Goal: Check status: Check status

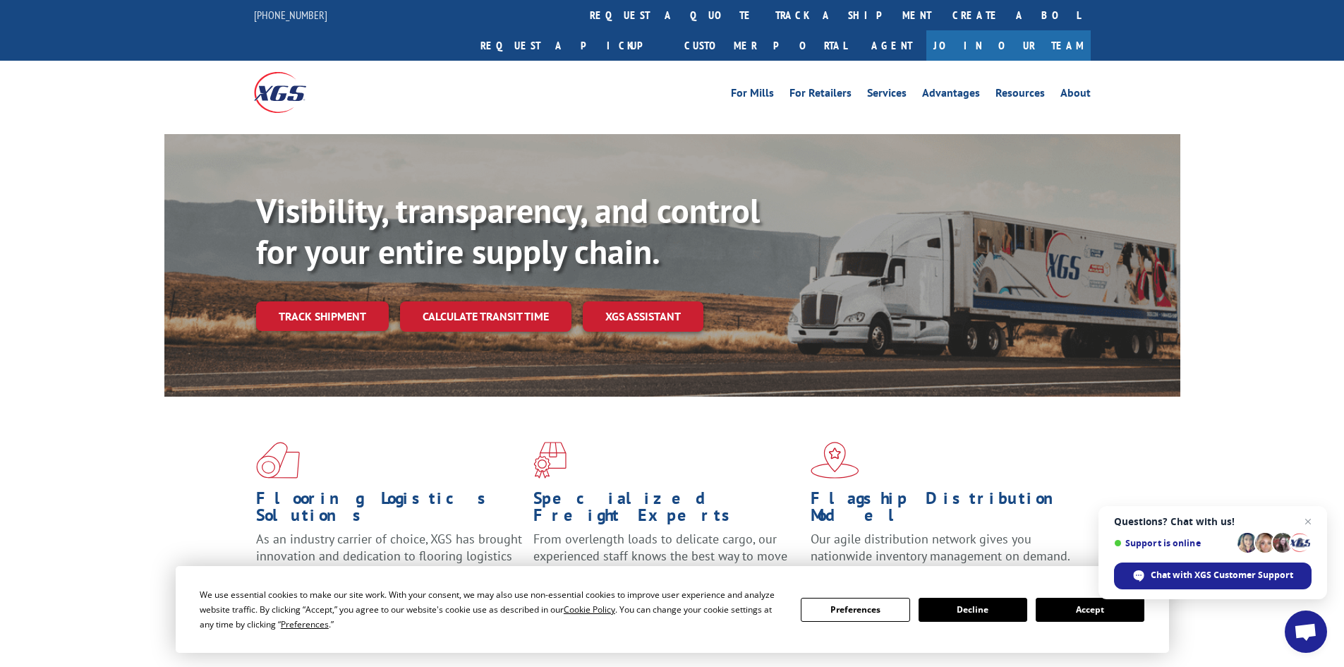
click at [1057, 605] on button "Accept" at bounding box center [1090, 610] width 109 height 24
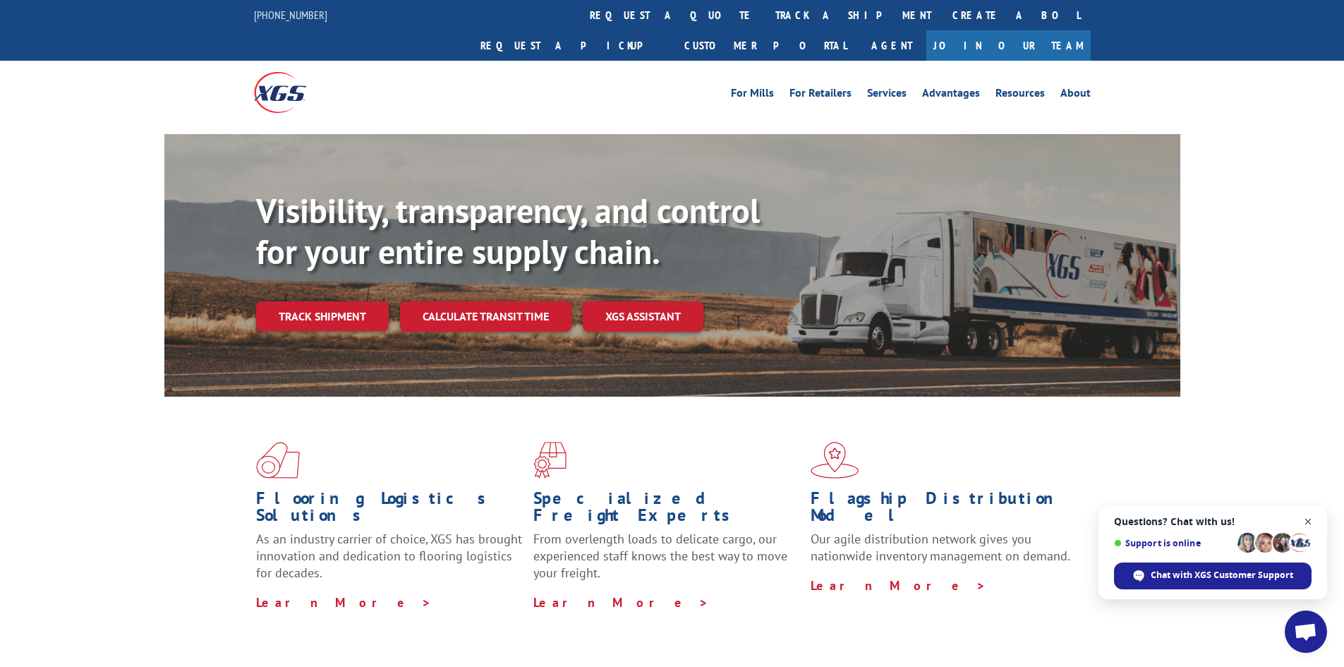
click at [1306, 518] on span "Close chat" at bounding box center [1309, 522] width 18 height 18
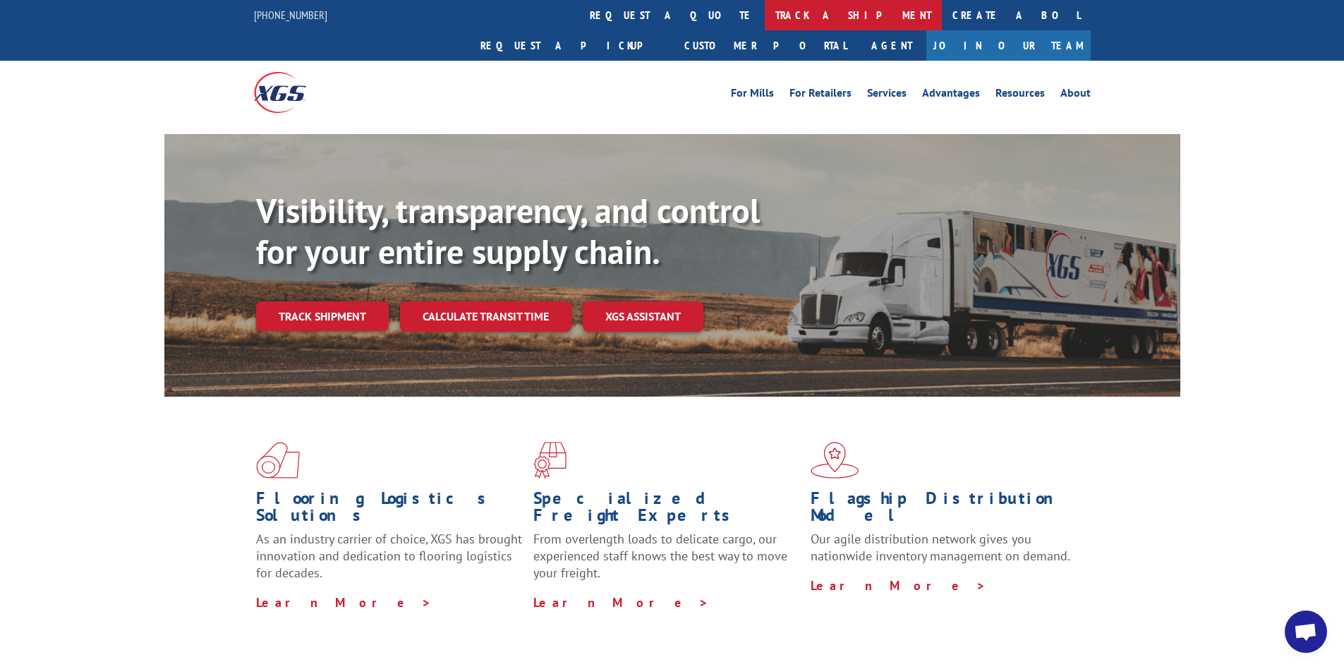
click at [765, 11] on link "track a shipment" at bounding box center [853, 15] width 177 height 30
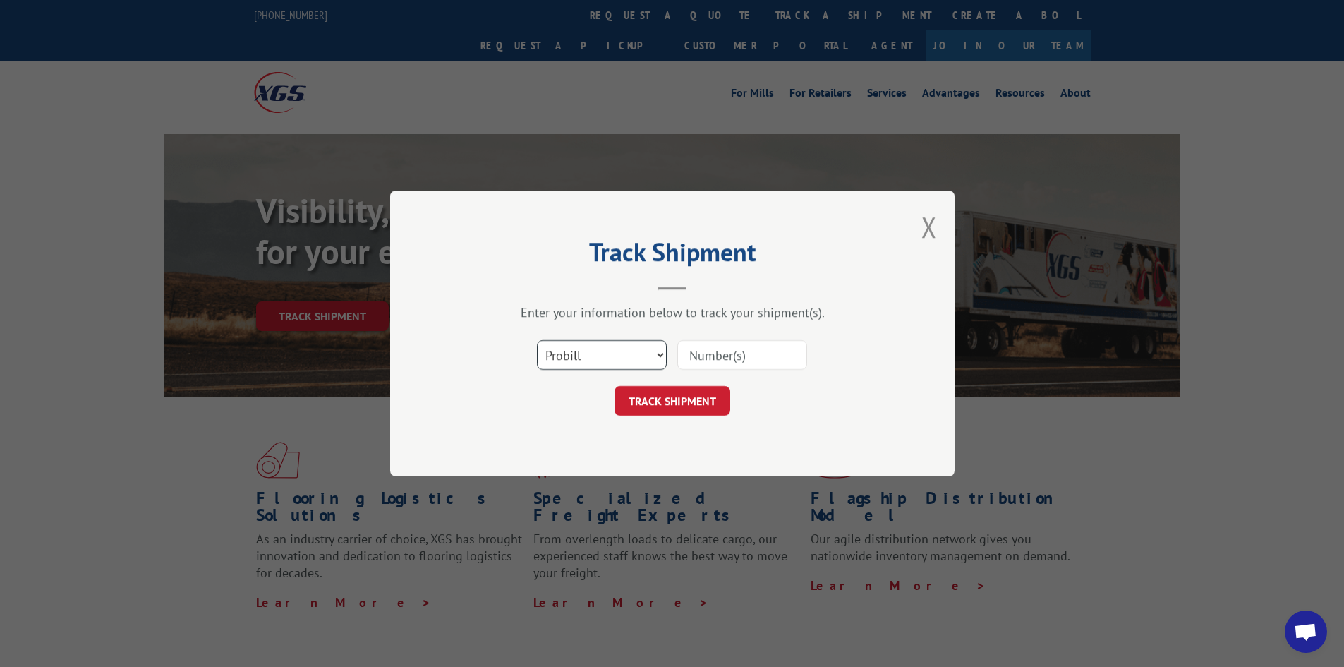
drag, startPoint x: 658, startPoint y: 349, endPoint x: 641, endPoint y: 354, distance: 17.6
click at [658, 349] on select "Select category... Probill BOL PO" at bounding box center [602, 355] width 130 height 30
select select "bol"
click at [537, 340] on select "Select category... Probill BOL PO" at bounding box center [602, 355] width 130 height 30
paste input "5609175"
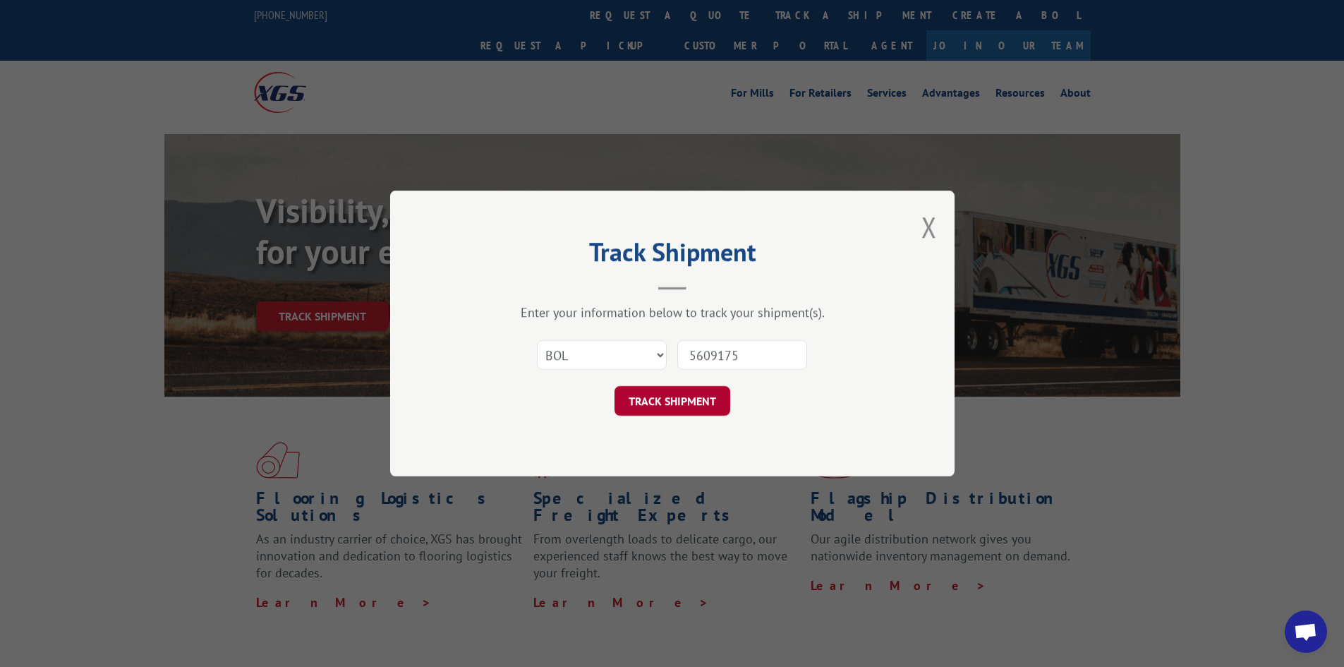
type input "5609175"
click at [685, 402] on button "TRACK SHIPMENT" at bounding box center [673, 401] width 116 height 30
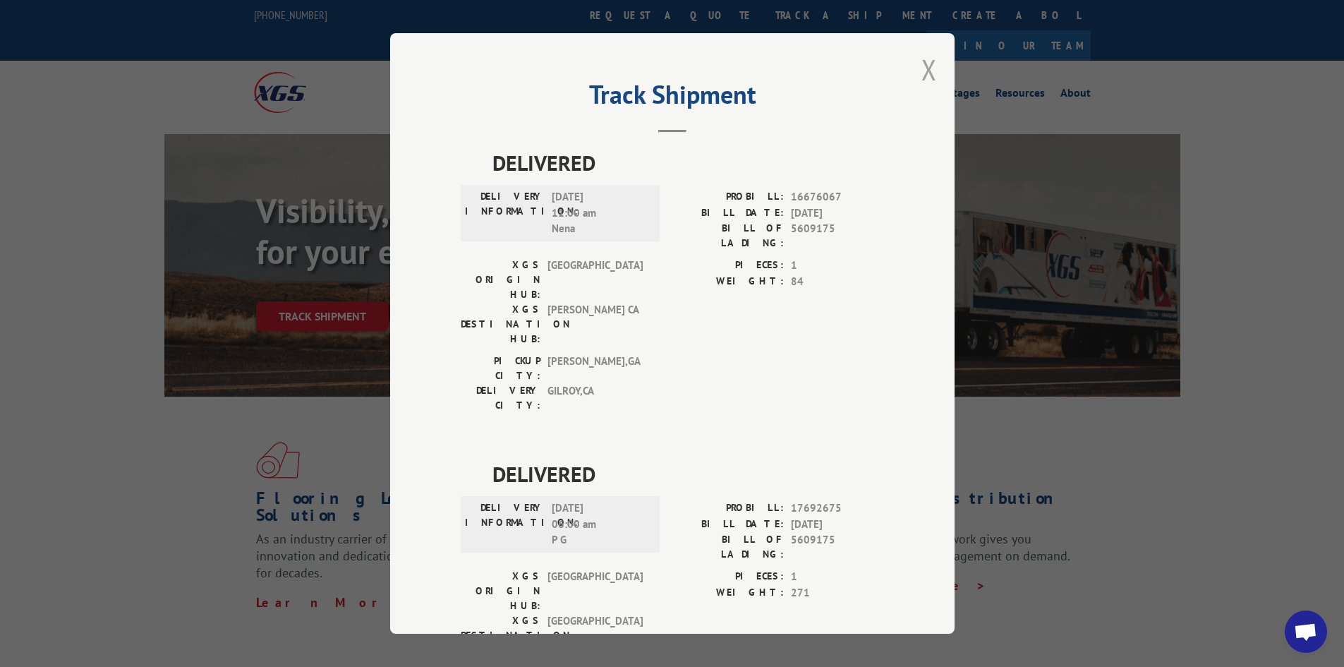
click at [927, 72] on button "Close modal" at bounding box center [930, 69] width 16 height 37
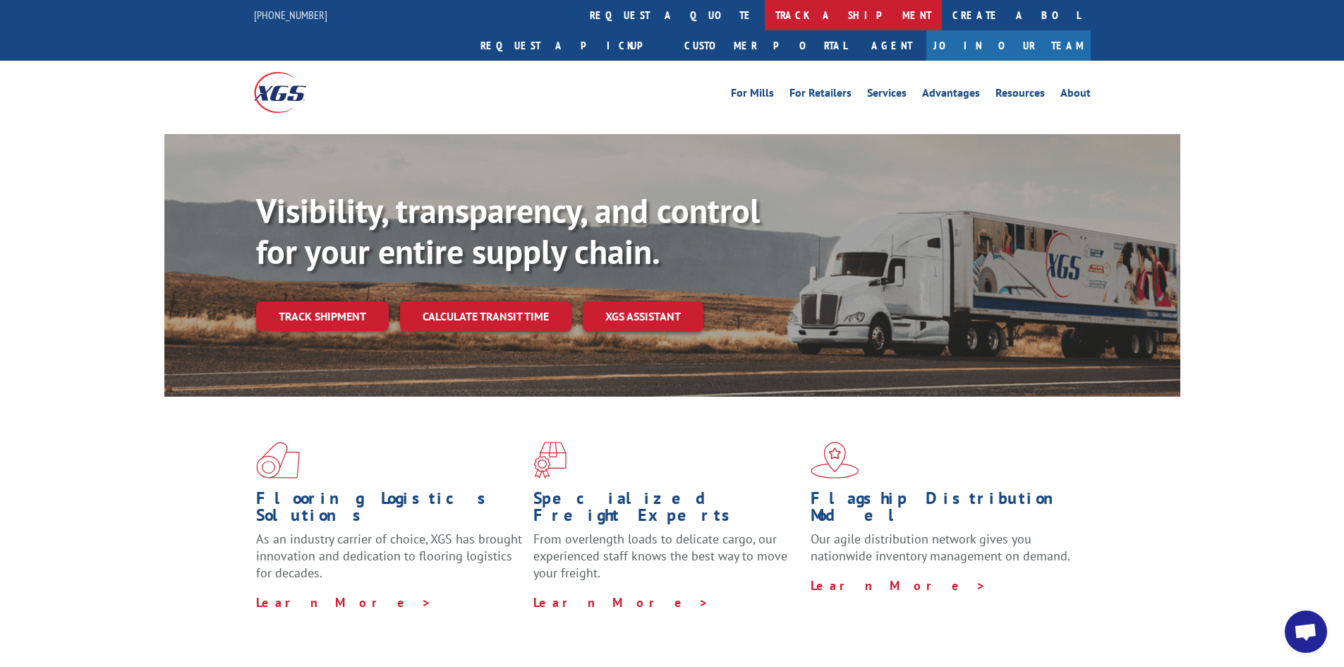
click at [765, 16] on link "track a shipment" at bounding box center [853, 15] width 177 height 30
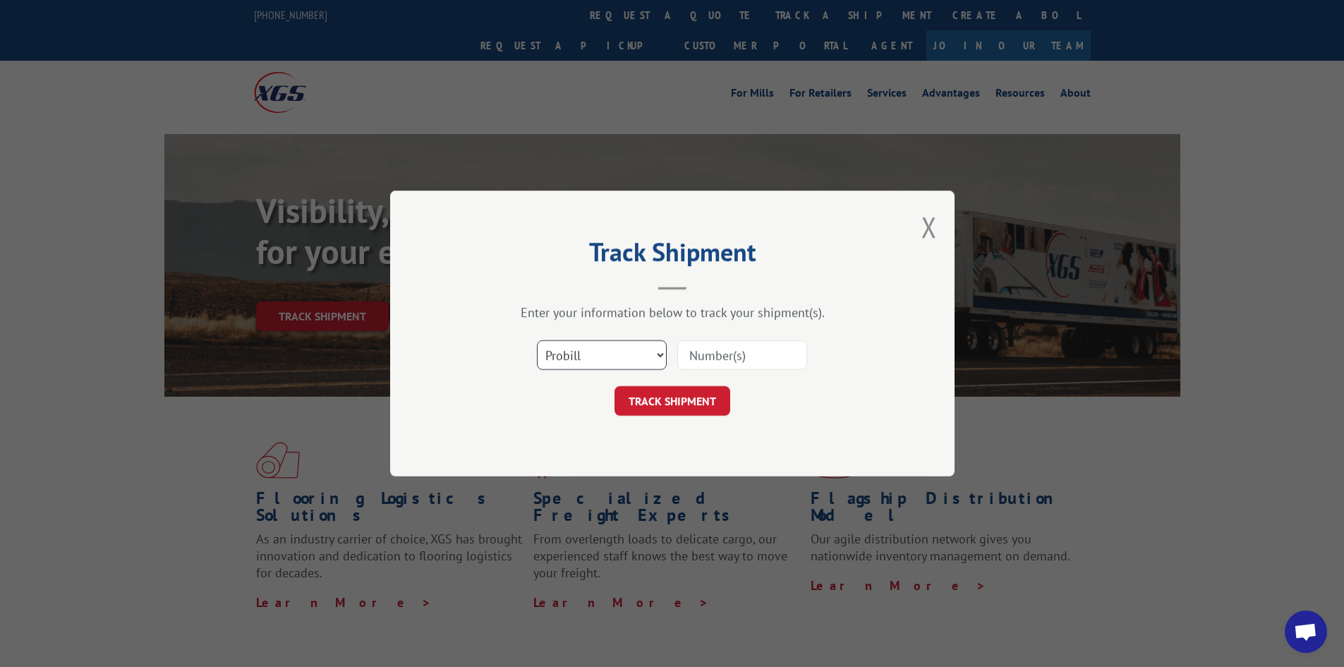
click at [642, 351] on select "Select category... Probill BOL PO" at bounding box center [602, 355] width 130 height 30
select select "bol"
click at [537, 340] on select "Select category... Probill BOL PO" at bounding box center [602, 355] width 130 height 30
paste input "479122"
type input "479122"
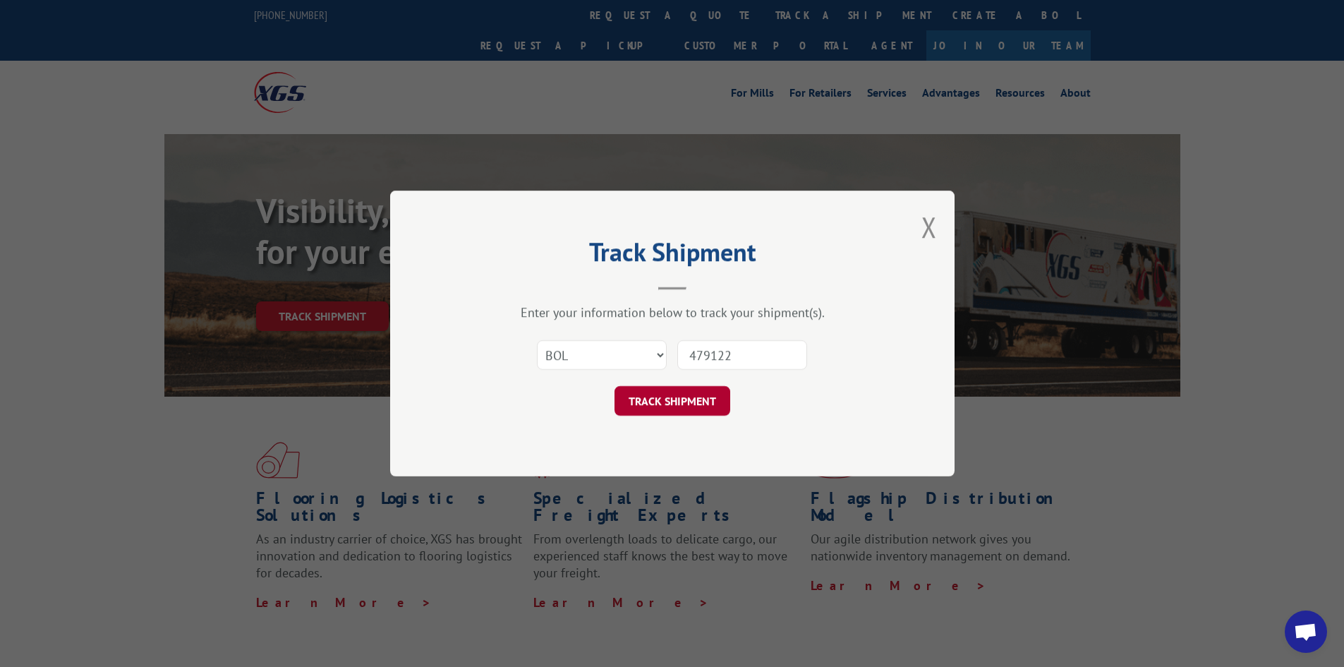
click at [657, 395] on button "TRACK SHIPMENT" at bounding box center [673, 401] width 116 height 30
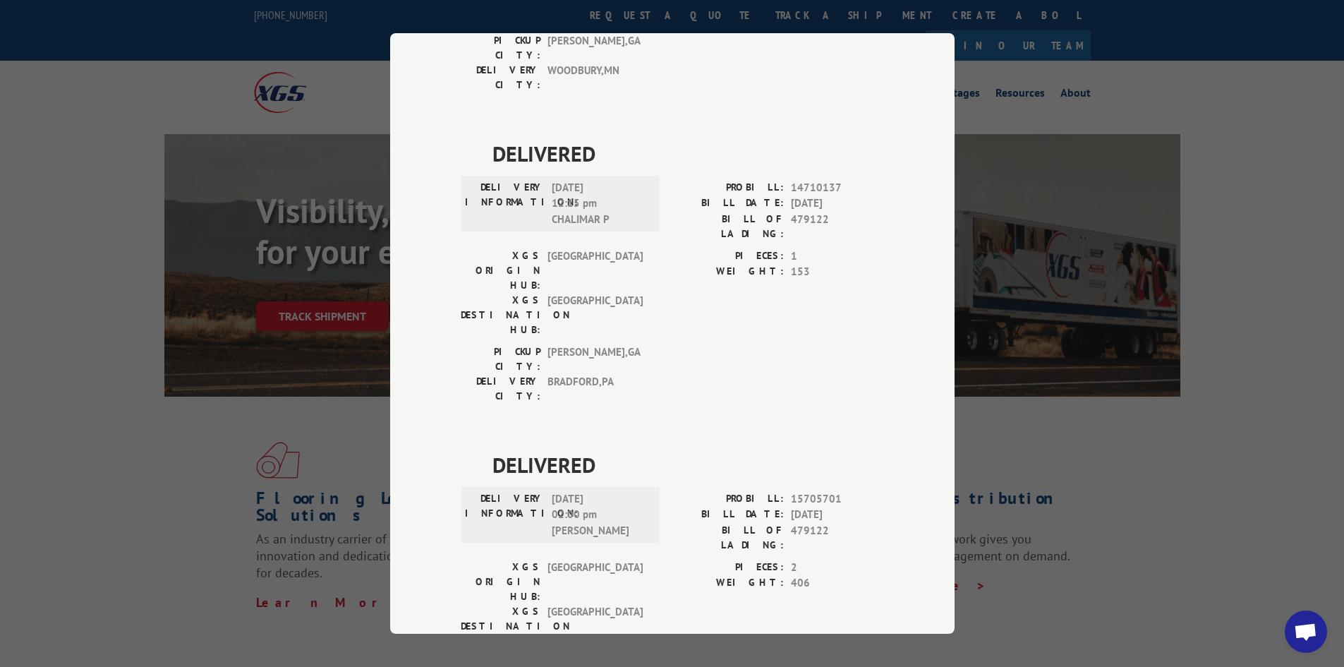
scroll to position [723, 0]
